Goal: Navigation & Orientation: Understand site structure

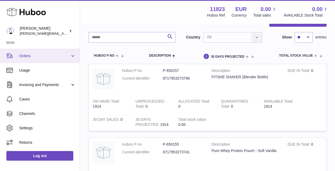
scroll to position [58, 0]
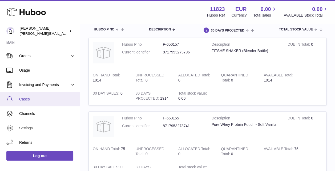
click at [24, 100] on span "Cases" at bounding box center [47, 99] width 57 height 5
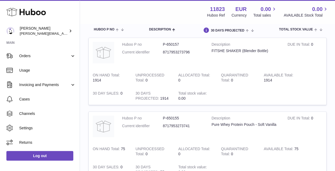
click at [35, 10] on icon at bounding box center [25, 12] width 39 height 11
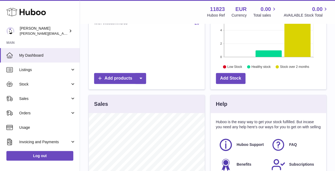
scroll to position [179, 0]
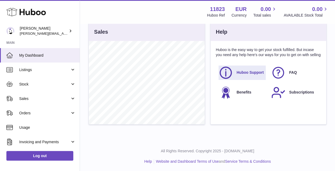
click at [243, 72] on span "Huboo Support" at bounding box center [250, 72] width 27 height 5
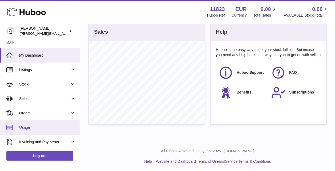
click at [30, 126] on span "Usage" at bounding box center [47, 127] width 57 height 5
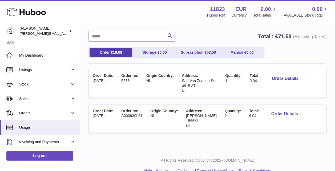
scroll to position [49, 0]
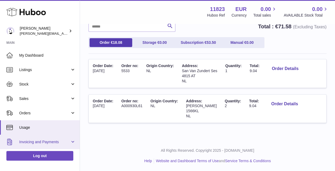
click at [53, 138] on link "Invoicing and Payments" at bounding box center [40, 141] width 80 height 14
click at [50, 140] on span "Invoicing and Payments" at bounding box center [44, 141] width 51 height 5
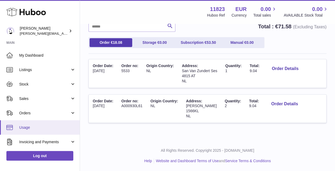
click at [27, 128] on span "Usage" at bounding box center [47, 127] width 57 height 5
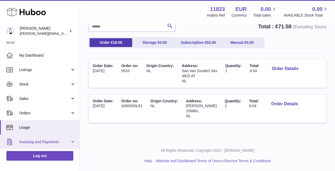
click at [34, 140] on span "Invoicing and Payments" at bounding box center [44, 141] width 51 height 5
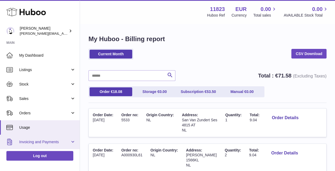
click at [53, 139] on span "Invoicing and Payments" at bounding box center [44, 141] width 51 height 5
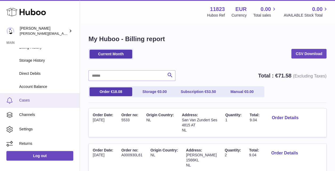
scroll to position [109, 0]
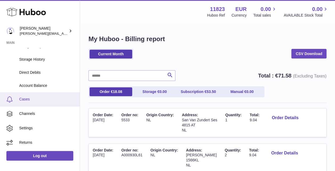
click at [26, 98] on span "Cases" at bounding box center [47, 99] width 57 height 5
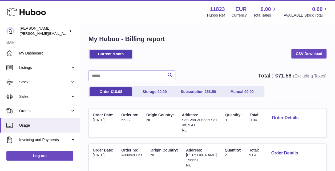
scroll to position [0, 0]
